Goal: Find specific page/section: Find specific page/section

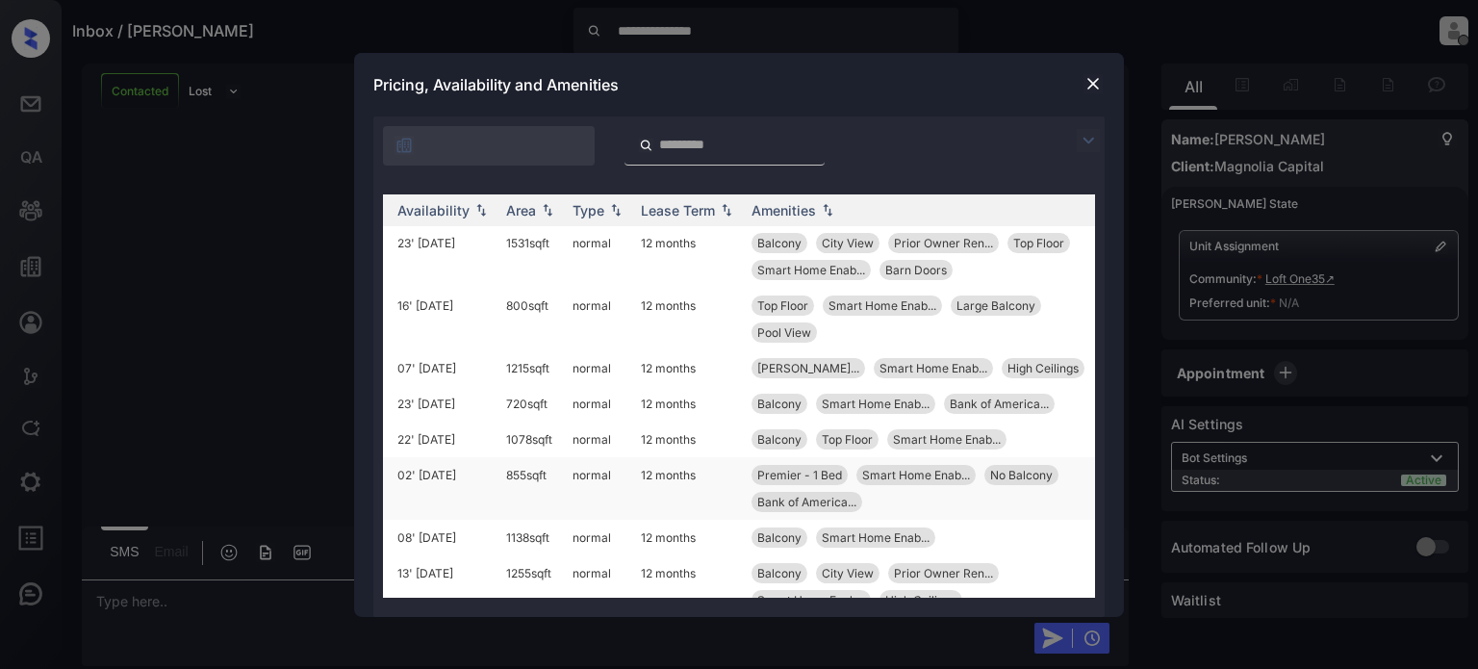
scroll to position [1140, 307]
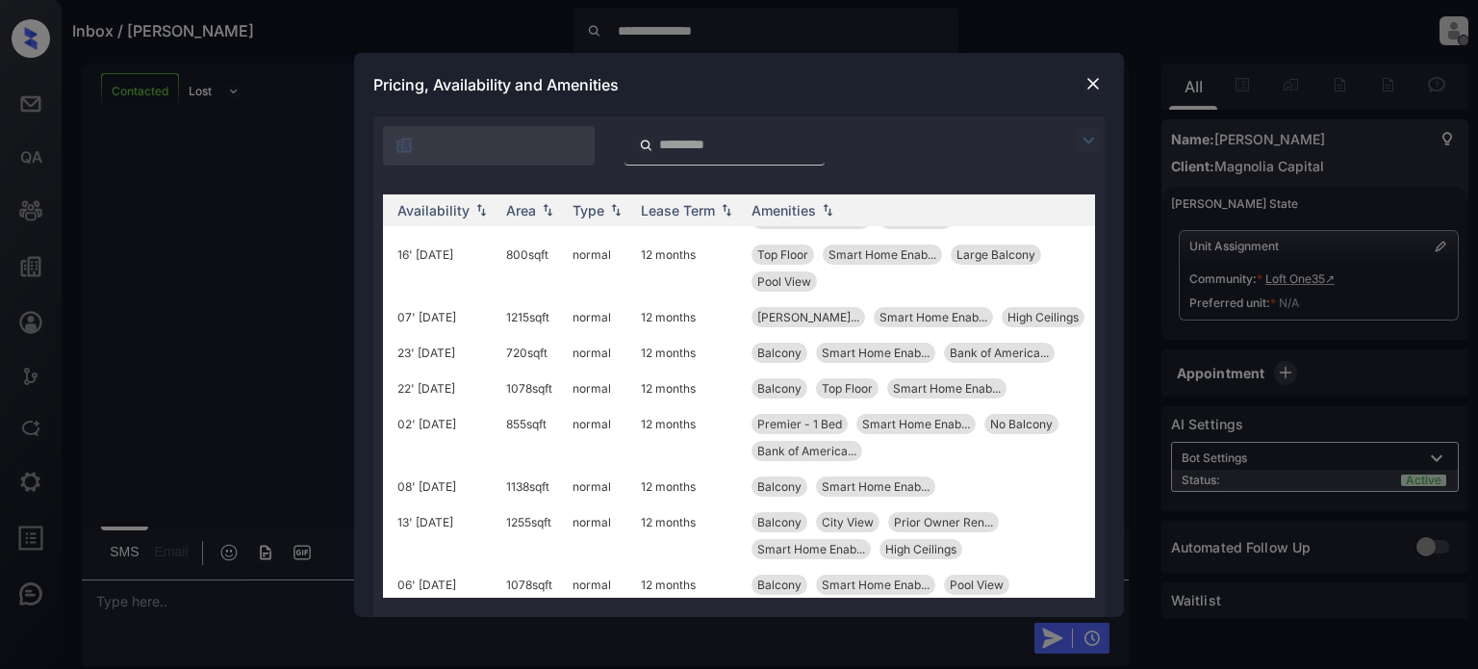
click at [1089, 87] on img at bounding box center [1092, 83] width 19 height 19
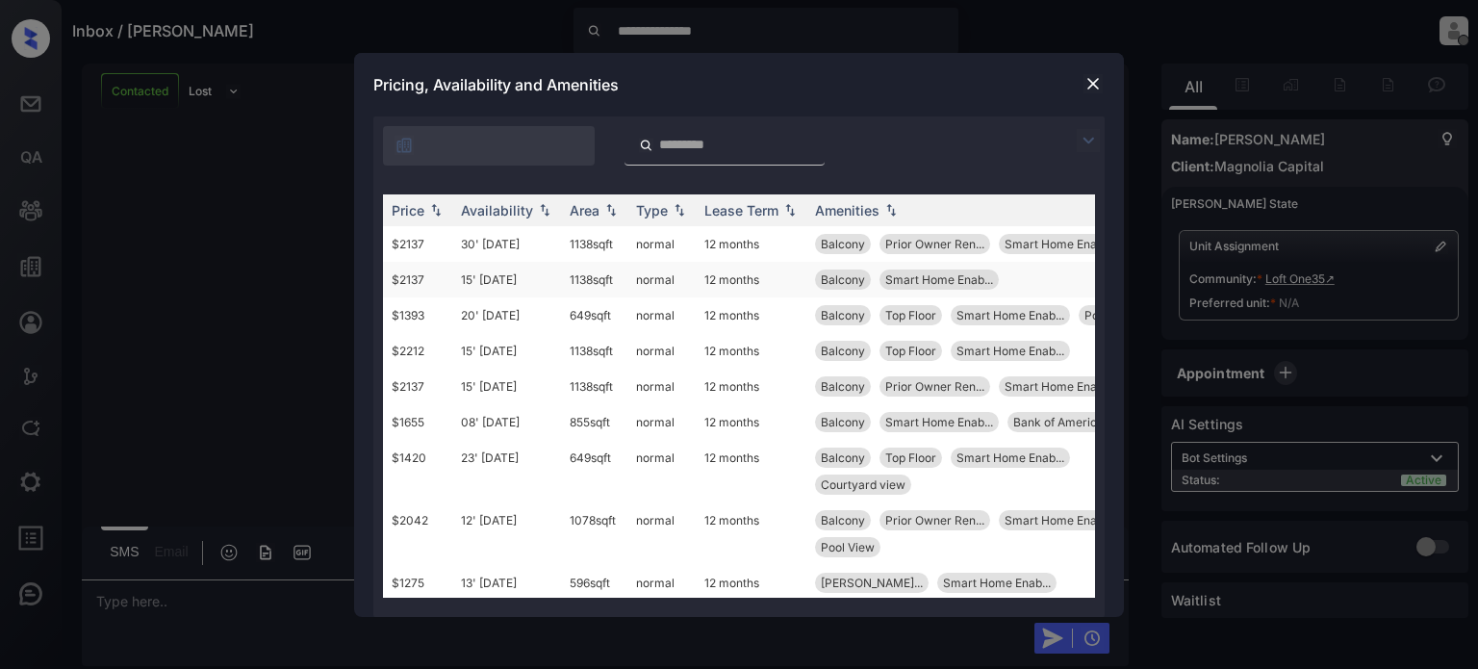
scroll to position [0, 248]
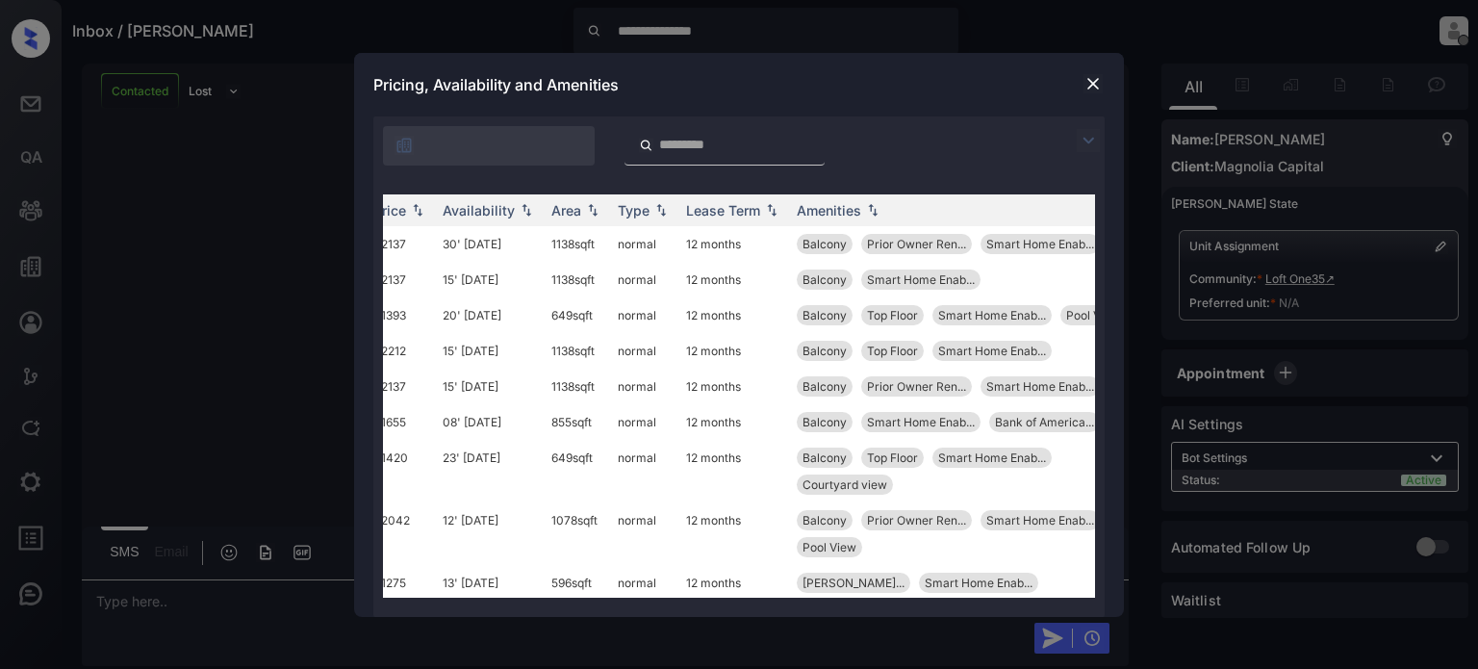
click at [1091, 87] on img at bounding box center [1092, 83] width 19 height 19
